Goal: Entertainment & Leisure: Consume media (video, audio)

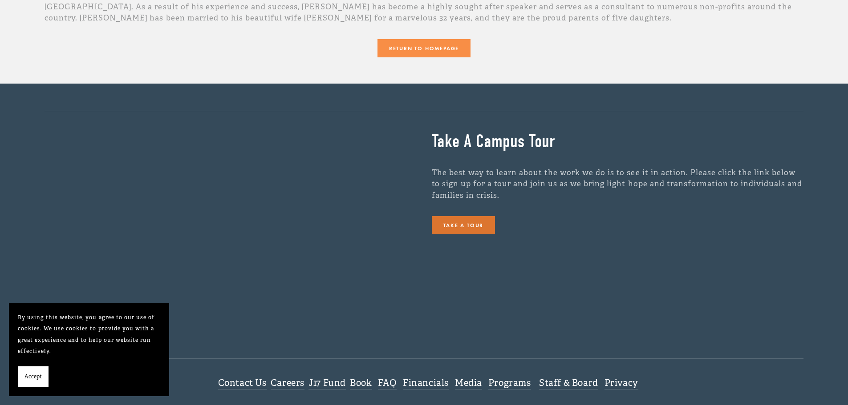
scroll to position [356, 0]
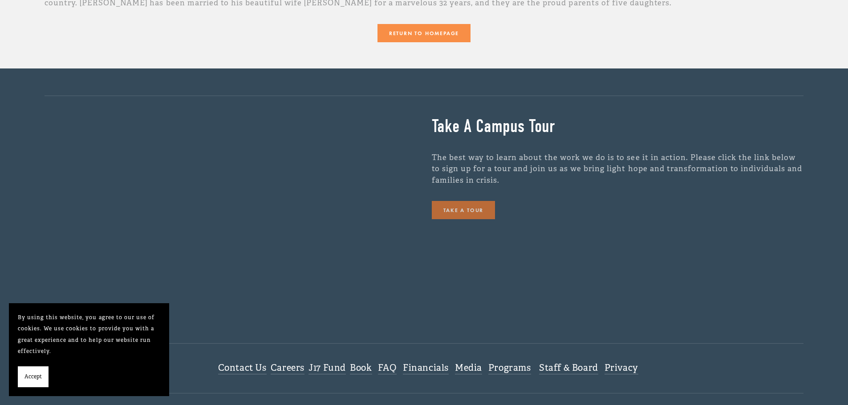
click at [460, 213] on link "Take a Tour" at bounding box center [464, 210] width 64 height 18
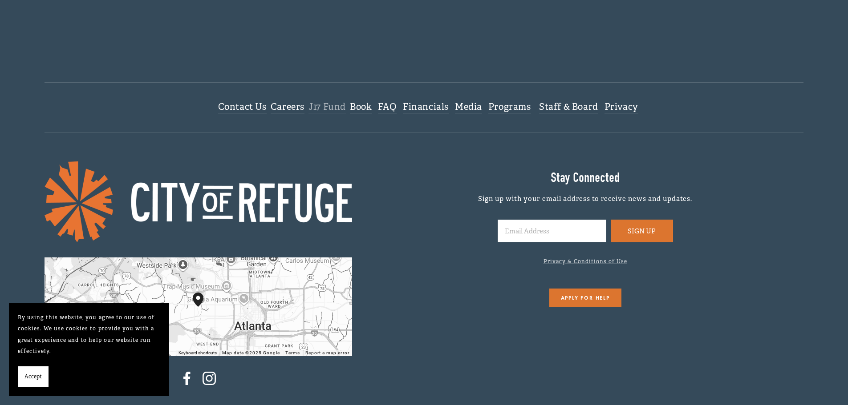
scroll to position [623, 0]
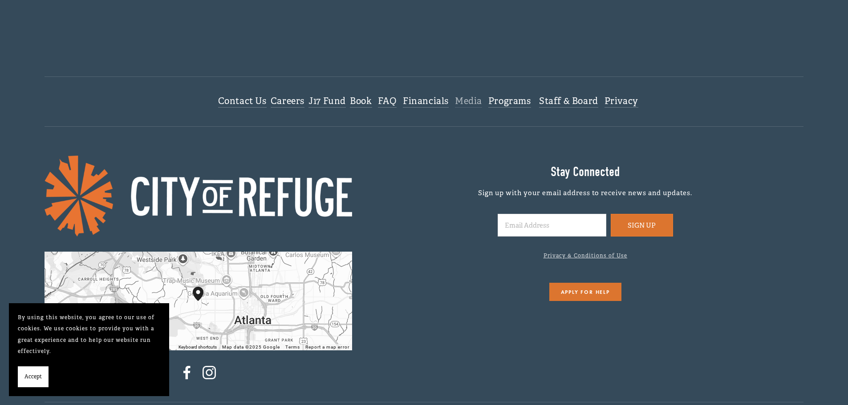
click at [474, 101] on link "Media" at bounding box center [468, 102] width 27 height 12
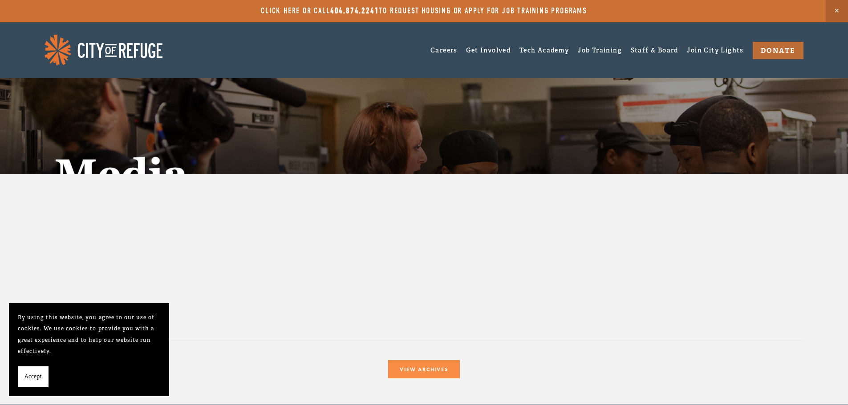
click at [92, 45] on img at bounding box center [104, 50] width 118 height 31
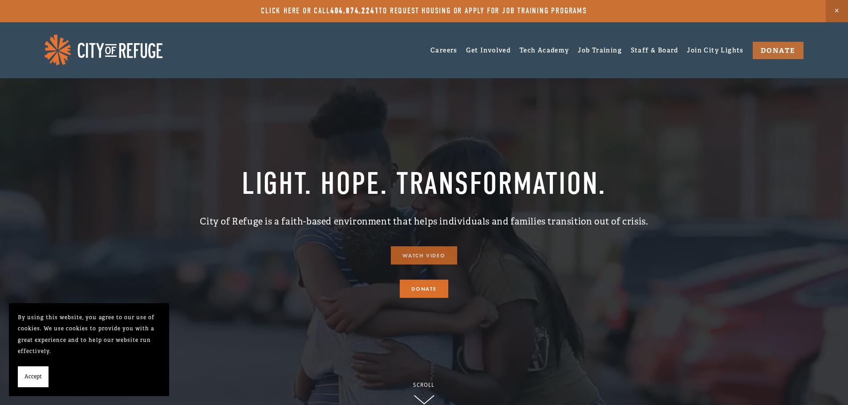
click at [428, 258] on link "Watch Video" at bounding box center [424, 256] width 66 height 18
